Goal: Information Seeking & Learning: Learn about a topic

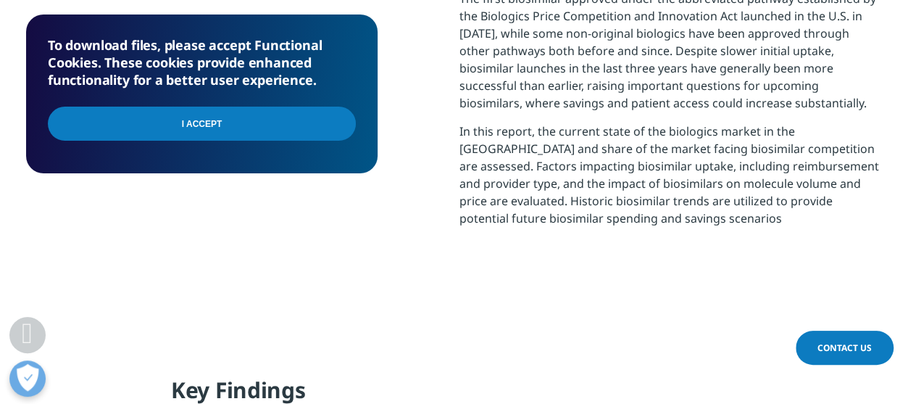
scroll to position [284, 855]
click at [213, 125] on input "I Accept" at bounding box center [202, 123] width 308 height 34
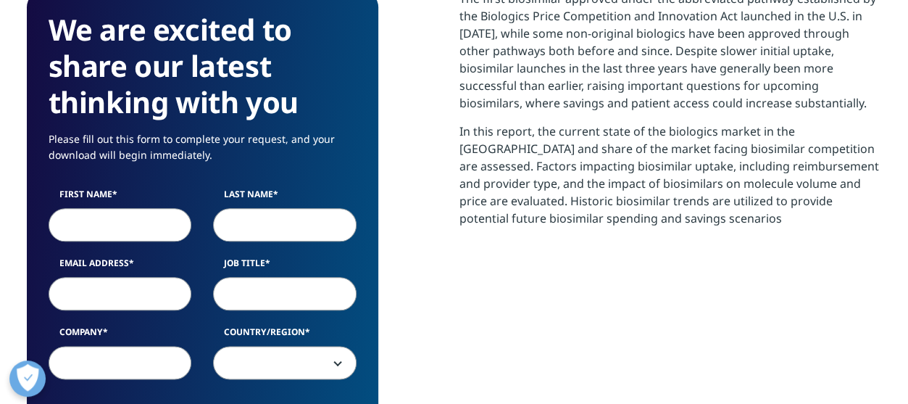
scroll to position [800, 855]
click at [536, 214] on p "In this report, the current state of the biologics market in the [GEOGRAPHIC_DA…" at bounding box center [670, 179] width 422 height 115
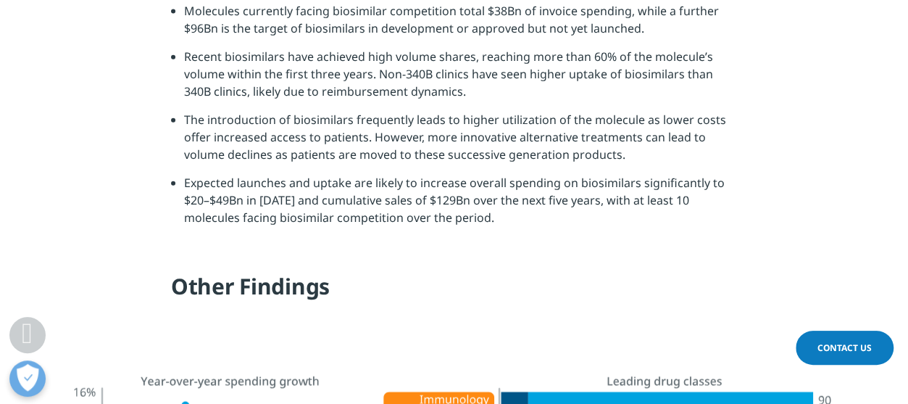
scroll to position [1674, 0]
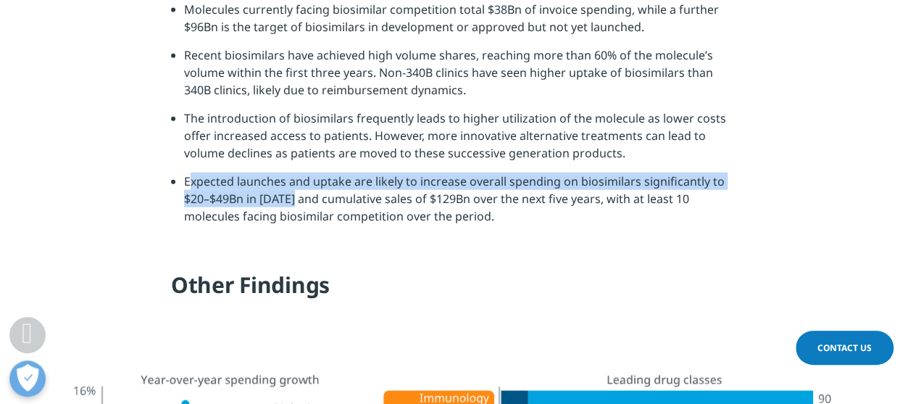
drag, startPoint x: 185, startPoint y: 179, endPoint x: 291, endPoint y: 202, distance: 108.3
click at [291, 202] on li "Expected launches and uptake are likely to increase overall spending on biosimi…" at bounding box center [460, 203] width 553 height 63
copy li "Expected launches and uptake are likely to increase overall spending on biosimi…"
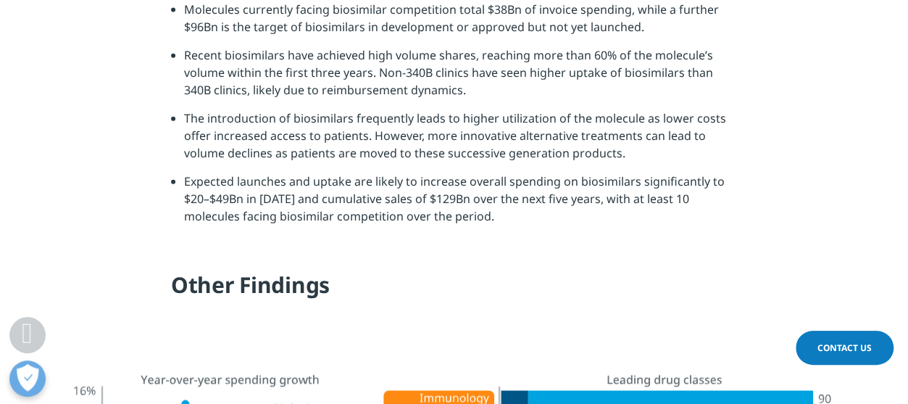
click at [565, 138] on li "The introduction of biosimilars frequently leads to higher utilization of the m…" at bounding box center [460, 140] width 553 height 63
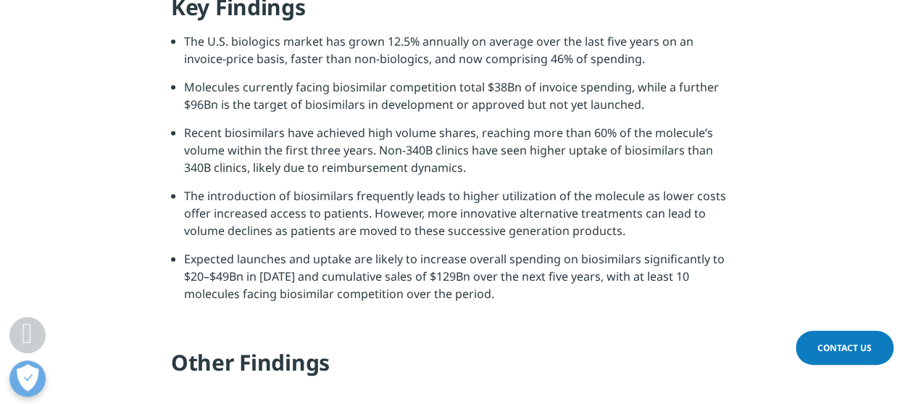
scroll to position [1600, 0]
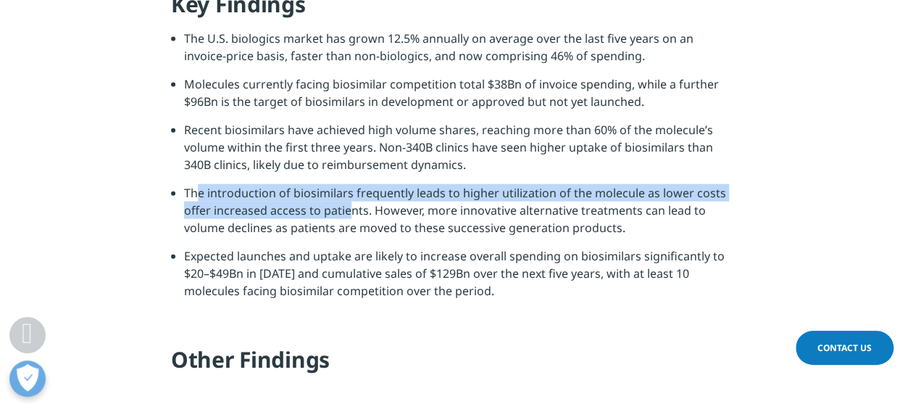
drag, startPoint x: 188, startPoint y: 192, endPoint x: 343, endPoint y: 214, distance: 156.5
click at [343, 214] on li "The introduction of biosimilars frequently leads to higher utilization of the m…" at bounding box center [460, 215] width 553 height 63
click at [191, 185] on li "The introduction of biosimilars frequently leads to higher utilization of the m…" at bounding box center [460, 215] width 553 height 63
drag, startPoint x: 191, startPoint y: 185, endPoint x: 310, endPoint y: 212, distance: 121.8
click at [310, 212] on li "The introduction of biosimilars frequently leads to higher utilization of the m…" at bounding box center [460, 215] width 553 height 63
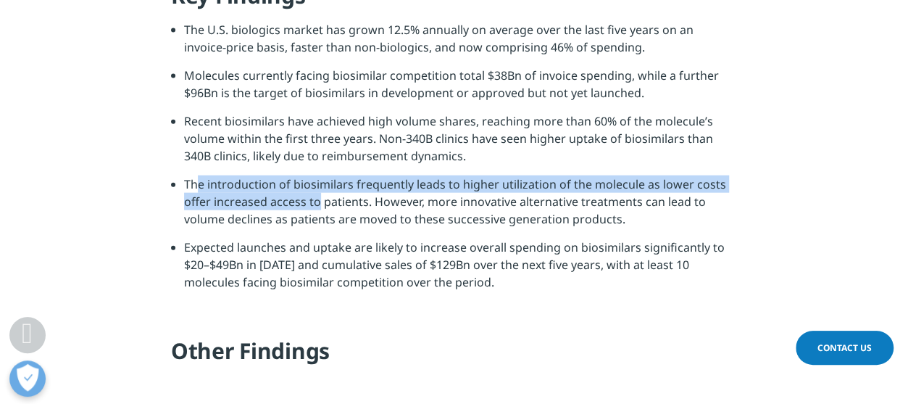
scroll to position [1610, 0]
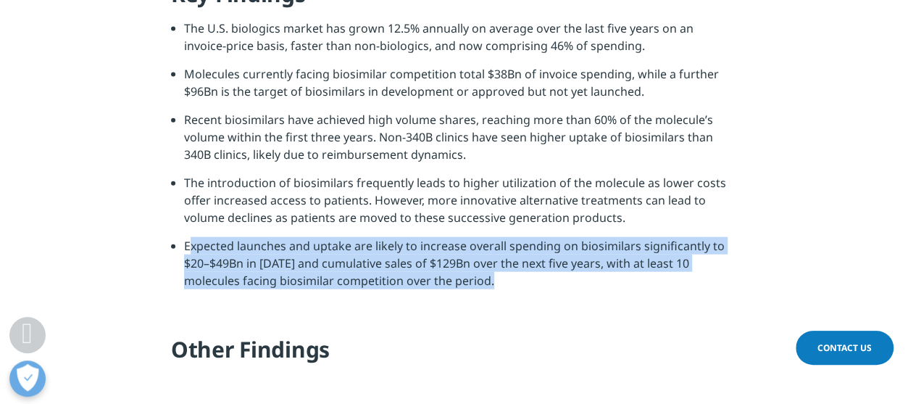
drag, startPoint x: 178, startPoint y: 250, endPoint x: 436, endPoint y: 311, distance: 265.0
click at [436, 311] on div "Key Findings The U.S. biologics market has grown 12.5% annually on average over…" at bounding box center [454, 177] width 566 height 395
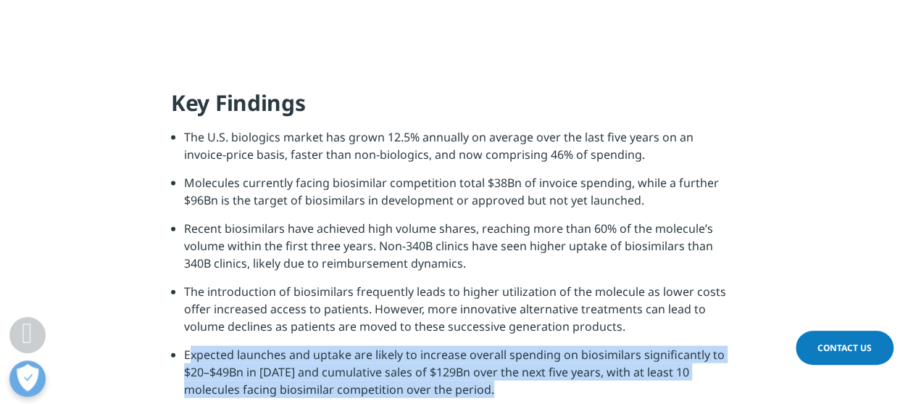
scroll to position [1505, 0]
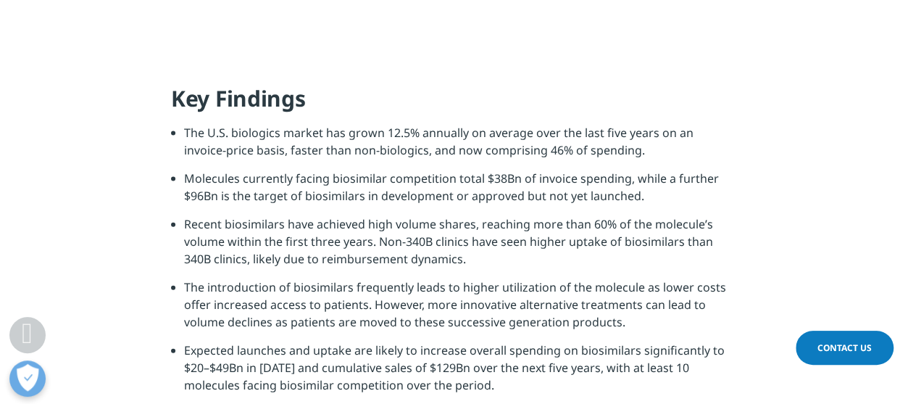
click at [443, 300] on li "The introduction of biosimilars frequently leads to higher utilization of the m…" at bounding box center [460, 309] width 553 height 63
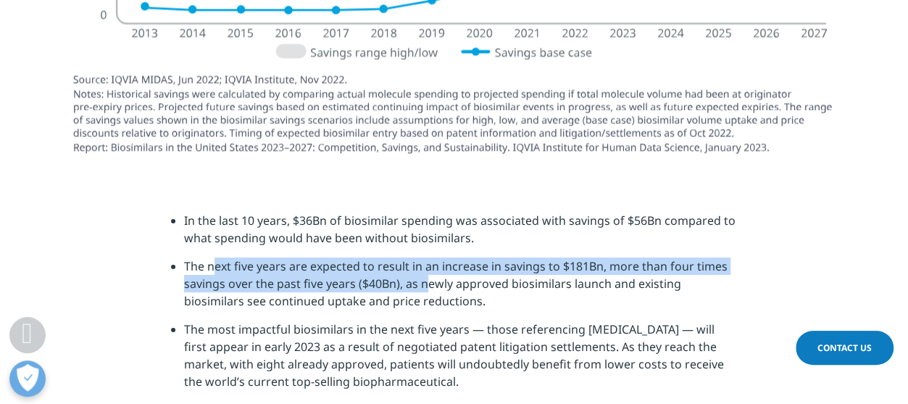
drag, startPoint x: 185, startPoint y: 247, endPoint x: 403, endPoint y: 259, distance: 217.6
click at [403, 259] on li "The next five years are expected to result in an increase in savings to $181Bn,…" at bounding box center [460, 288] width 553 height 63
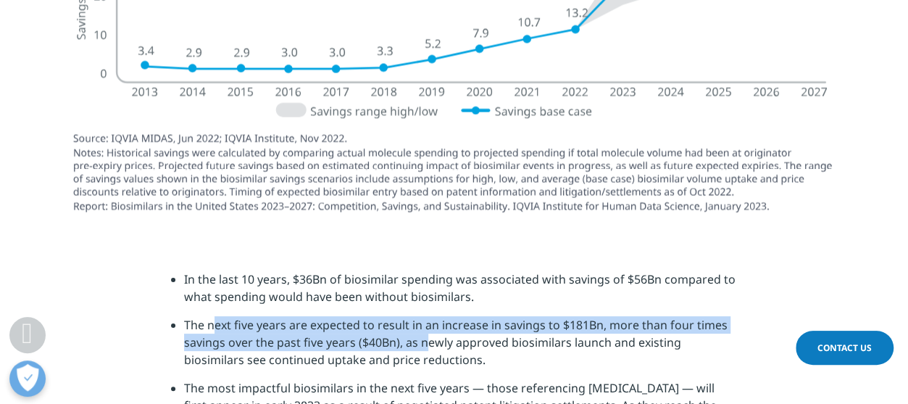
scroll to position [4261, 0]
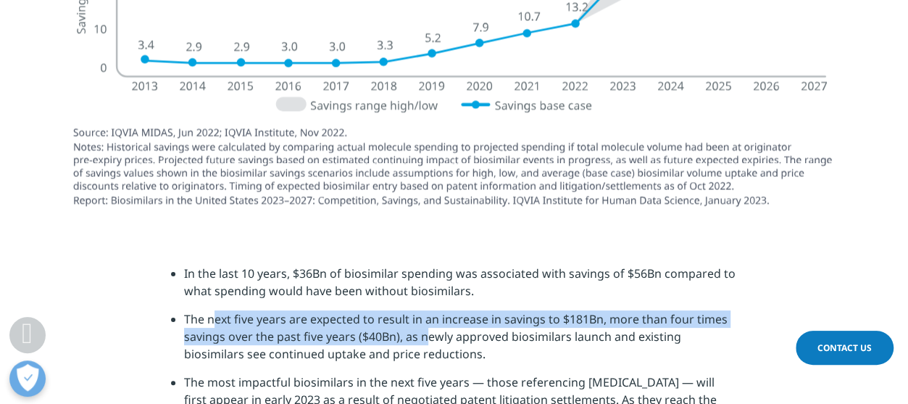
copy li "The next five years are expected to result in an increase in savings to $181Bn,…"
drag, startPoint x: 661, startPoint y: 254, endPoint x: 656, endPoint y: 273, distance: 19.5
click at [656, 273] on li "In the last 10 years, $36Bn of biosimilar spending was associated with savings …" at bounding box center [460, 287] width 553 height 46
copy li "compared to what spending would have been without biosimilars."
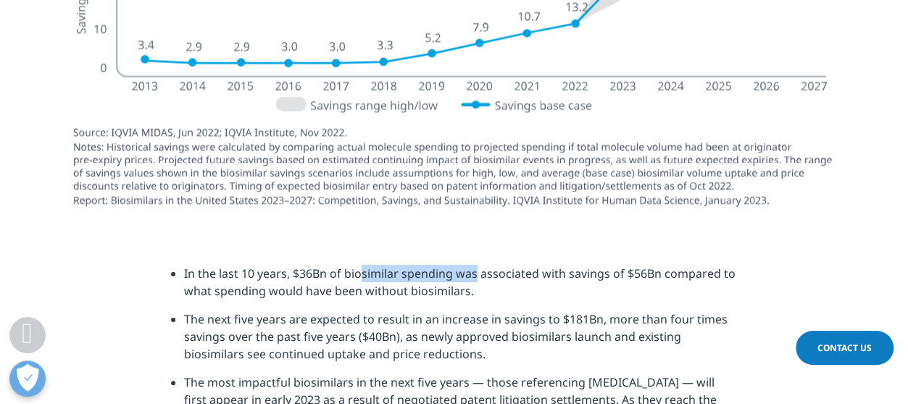
drag, startPoint x: 335, startPoint y: 253, endPoint x: 443, endPoint y: 257, distance: 108.0
click at [443, 264] on li "In the last 10 years, $36Bn of biosimilar spending was associated with savings …" at bounding box center [460, 287] width 553 height 46
drag, startPoint x: 453, startPoint y: 257, endPoint x: 346, endPoint y: 263, distance: 106.7
click at [346, 264] on li "In the last 10 years, $36Bn of biosimilar spending was associated with savings …" at bounding box center [460, 287] width 553 height 46
copy li "biosimilar spending"
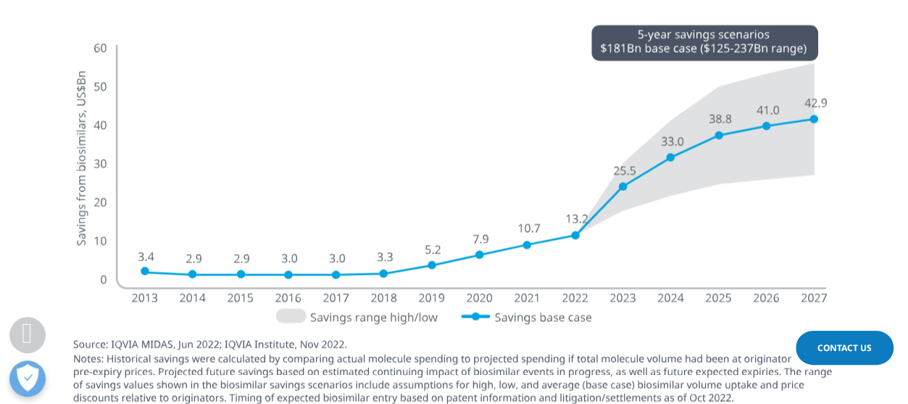
scroll to position [4051, 0]
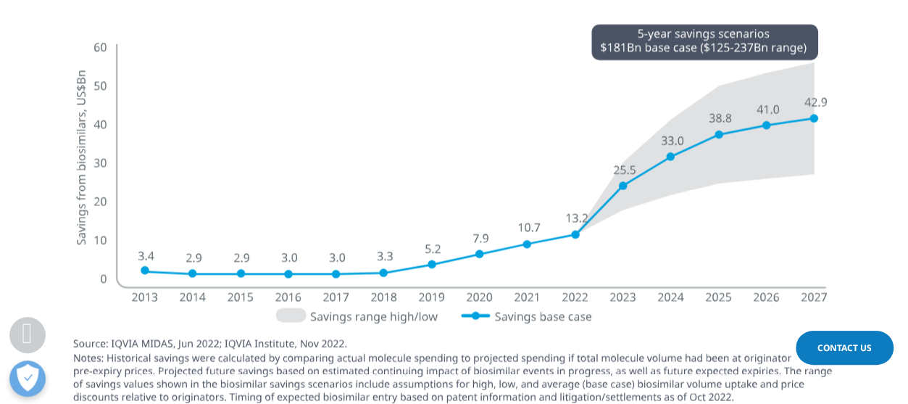
click at [233, 377] on img at bounding box center [454, 221] width 811 height 430
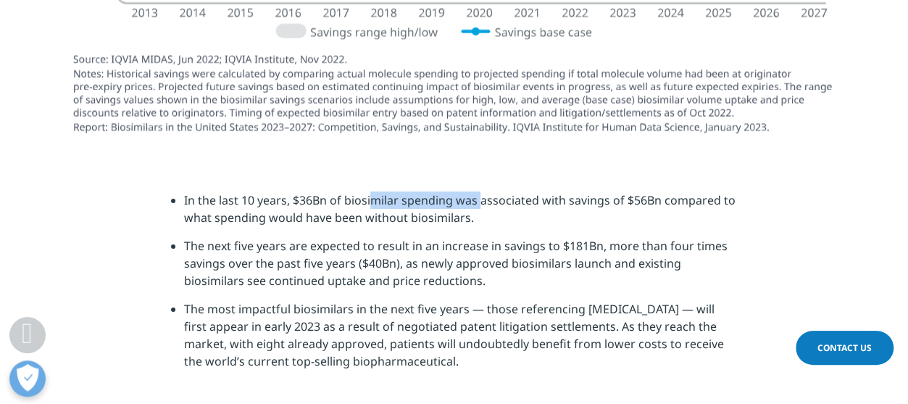
scroll to position [4335, 0]
drag, startPoint x: 401, startPoint y: 245, endPoint x: 493, endPoint y: 261, distance: 93.4
click at [493, 261] on li "The next five years are expected to result in an increase in savings to $181Bn,…" at bounding box center [460, 267] width 553 height 63
copy li "as newly approved biosimilars launch and existing biosimilars see continued upt…"
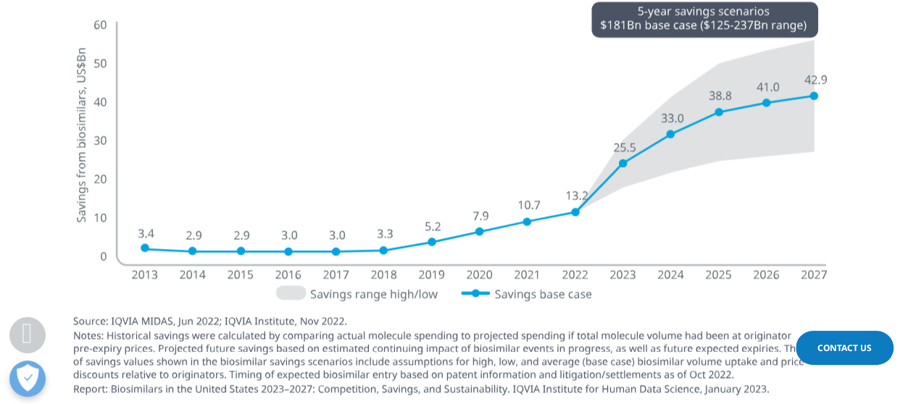
scroll to position [4074, 0]
click at [577, 193] on img at bounding box center [454, 198] width 811 height 430
